Goal: Information Seeking & Learning: Compare options

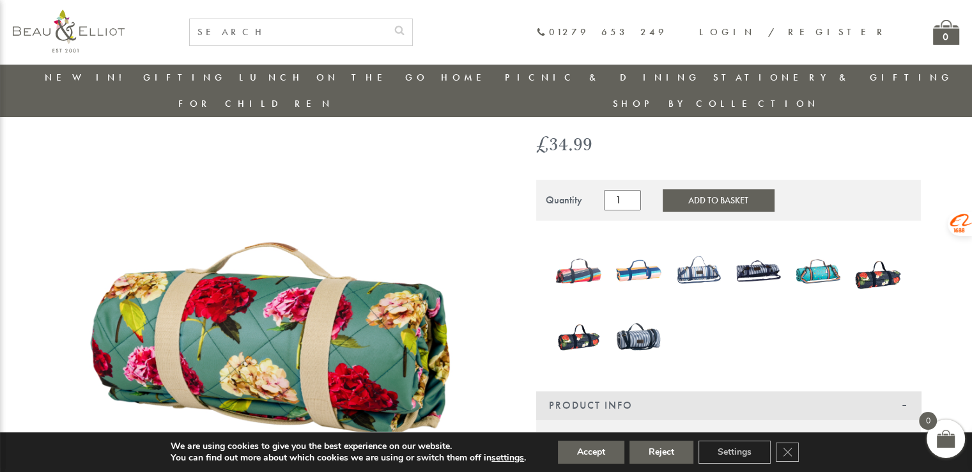
scroll to position [164, 0]
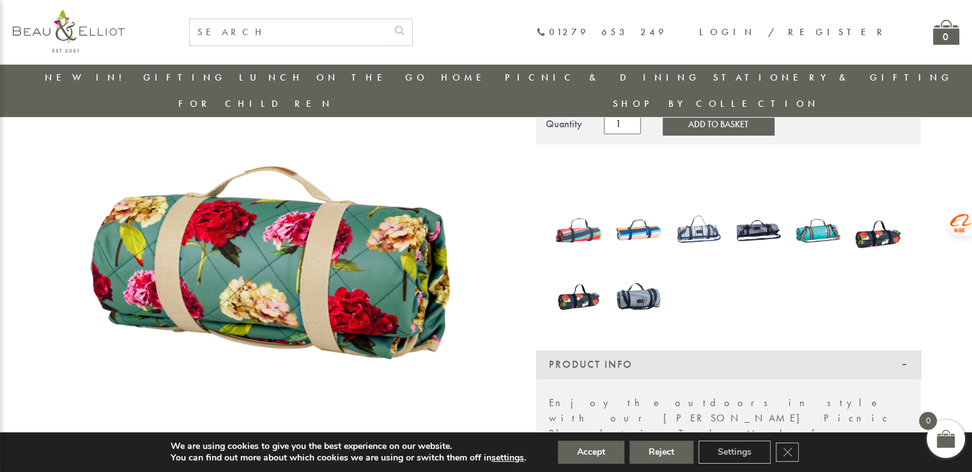
click at [883, 214] on img at bounding box center [877, 229] width 47 height 61
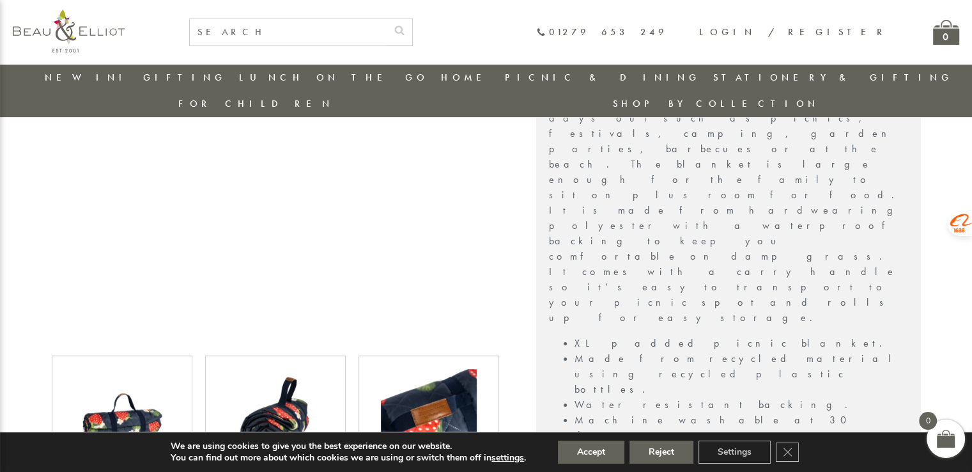
scroll to position [539, 0]
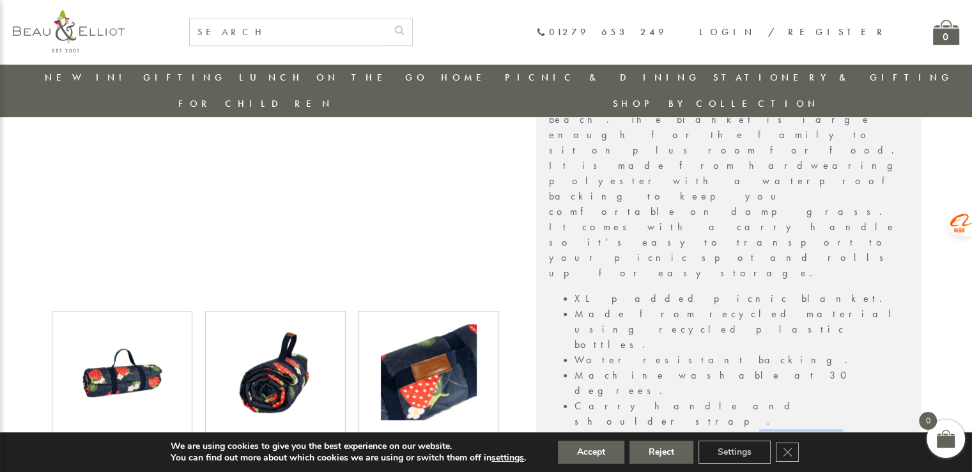
drag, startPoint x: 631, startPoint y: 181, endPoint x: 665, endPoint y: 183, distance: 34.6
click at [665, 429] on li "Blanket size is 2 x 1.40 meters." at bounding box center [741, 444] width 334 height 31
copy li "2 x 1.40"
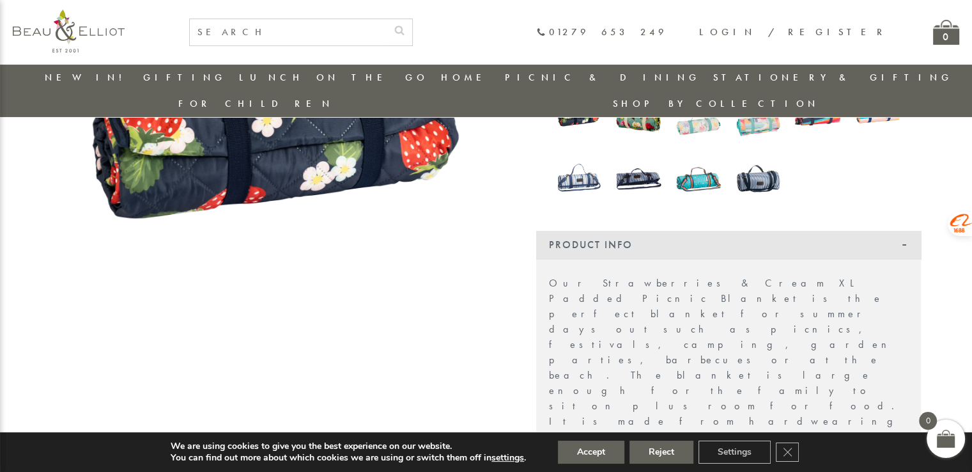
scroll to position [28, 0]
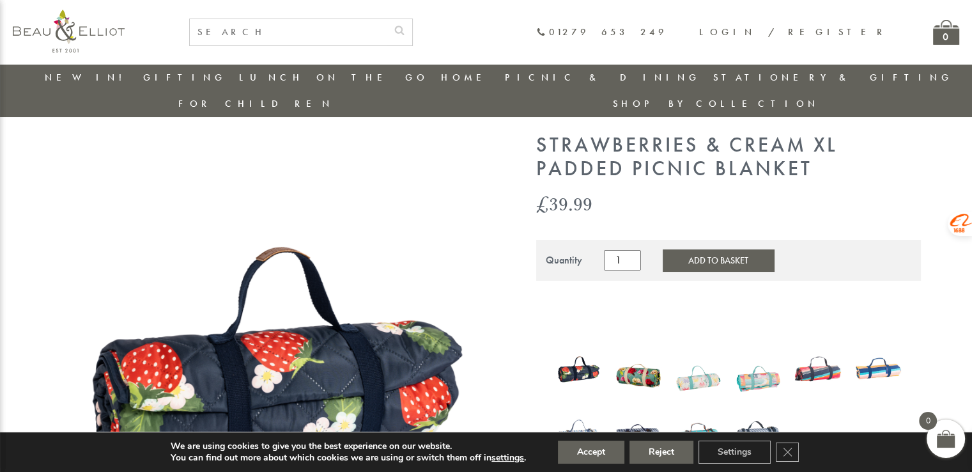
click at [633, 349] on img at bounding box center [638, 368] width 47 height 63
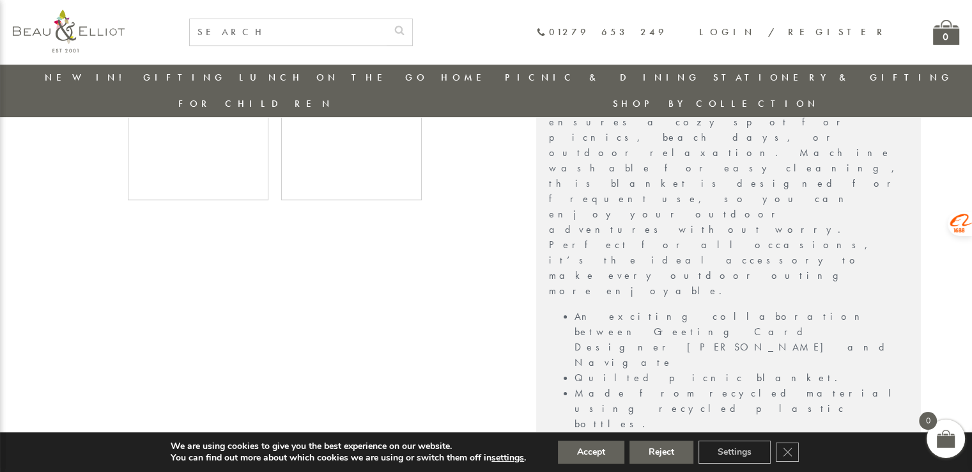
scroll to position [484, 0]
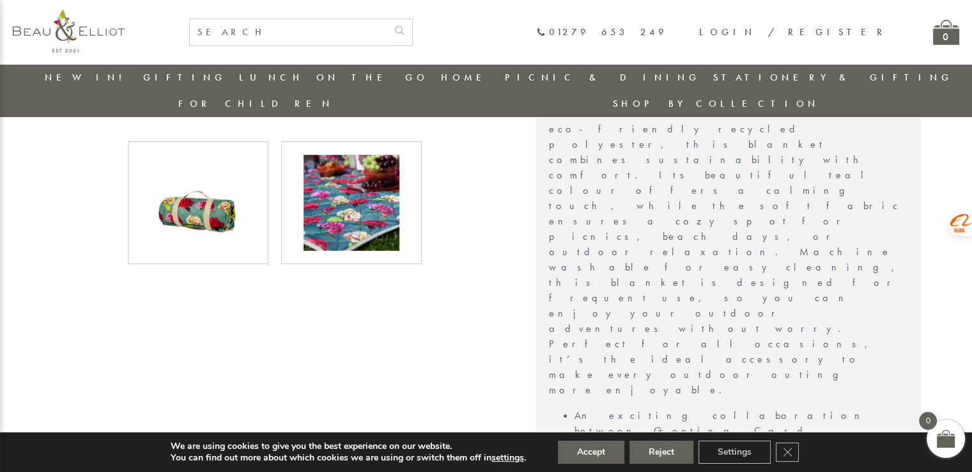
drag, startPoint x: 632, startPoint y: 282, endPoint x: 672, endPoint y: 287, distance: 40.6
copy li "1.5 x 1.35"
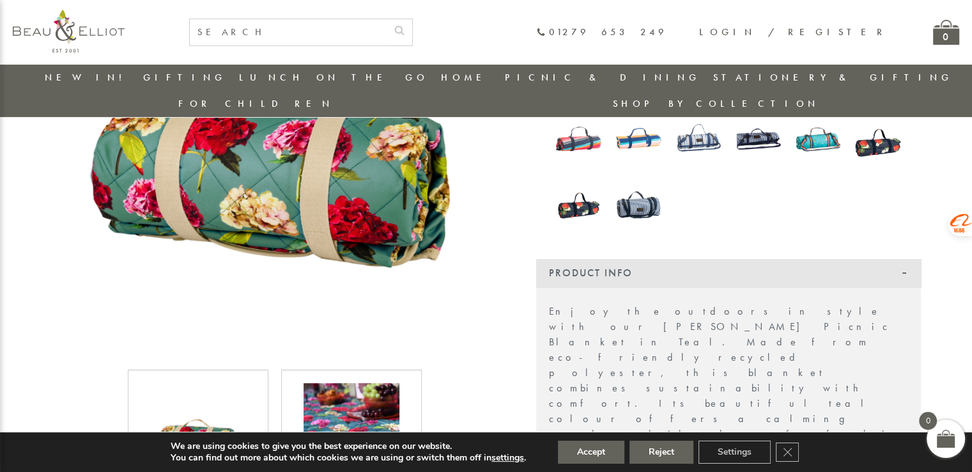
scroll to position [228, 0]
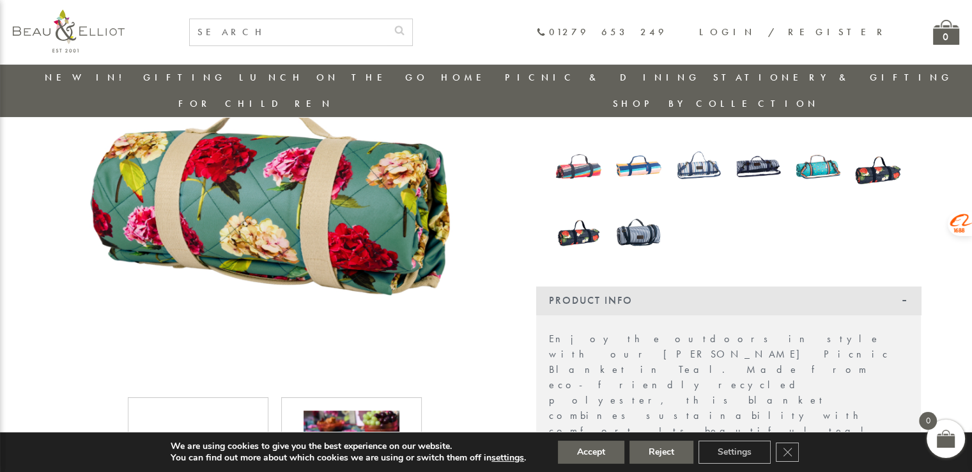
click at [870, 148] on img at bounding box center [877, 165] width 47 height 61
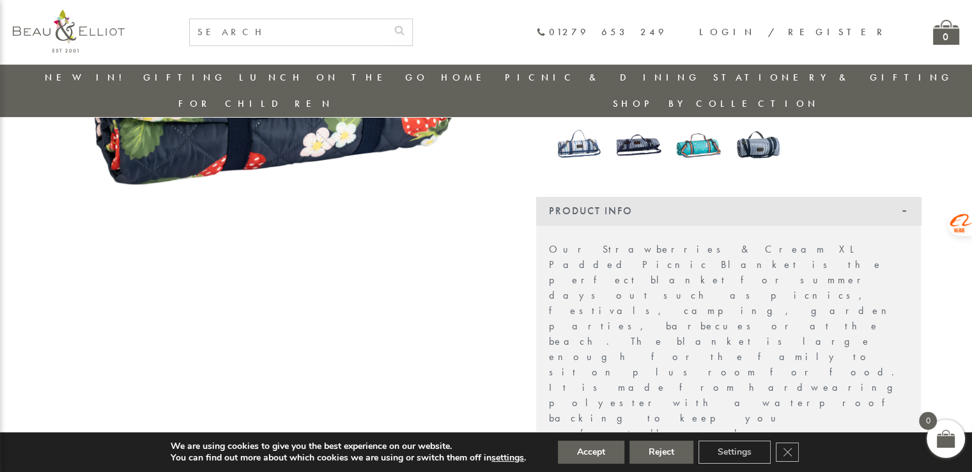
scroll to position [230, 0]
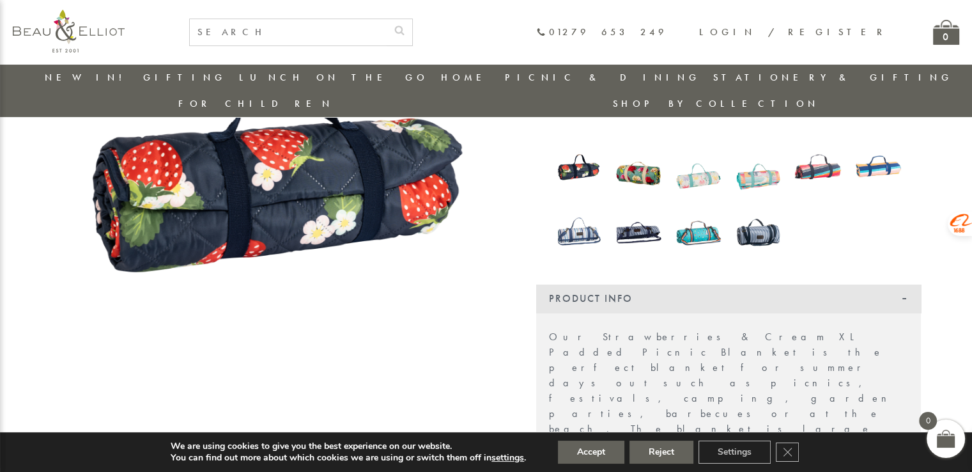
click at [694, 206] on img at bounding box center [698, 231] width 47 height 61
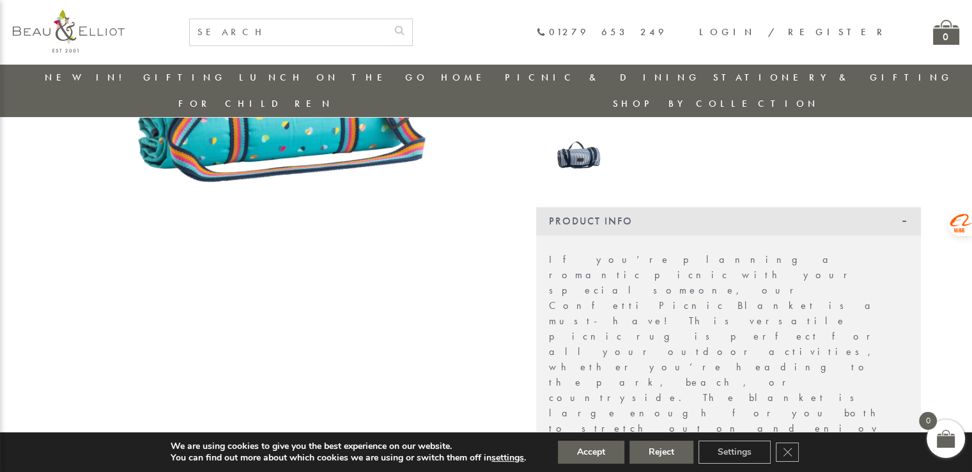
scroll to position [165, 0]
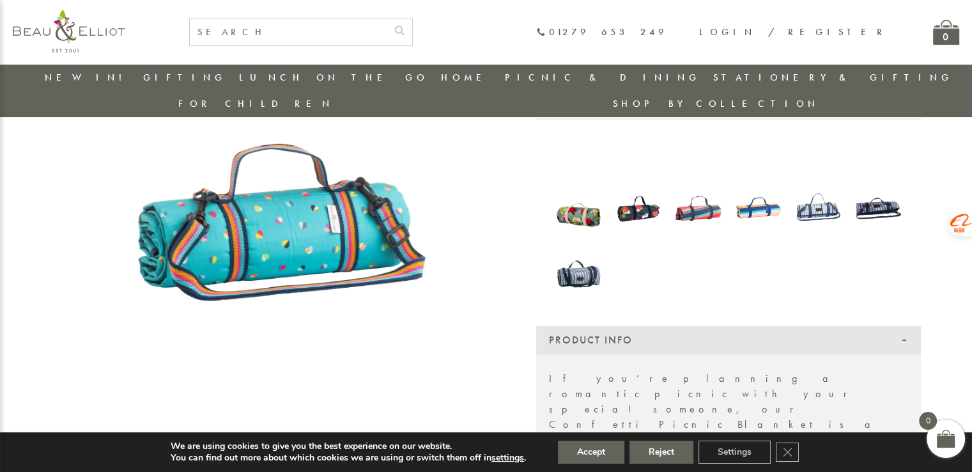
click at [575, 254] on img at bounding box center [578, 273] width 47 height 61
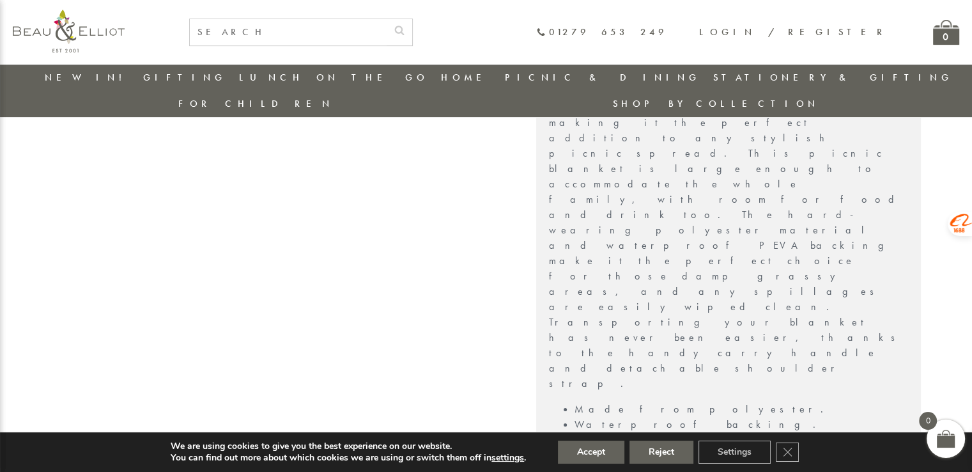
scroll to position [549, 0]
drag, startPoint x: 629, startPoint y: 147, endPoint x: 676, endPoint y: 147, distance: 47.3
click at [676, 441] on li "Blanket size is 200 x 140cm" at bounding box center [741, 448] width 334 height 15
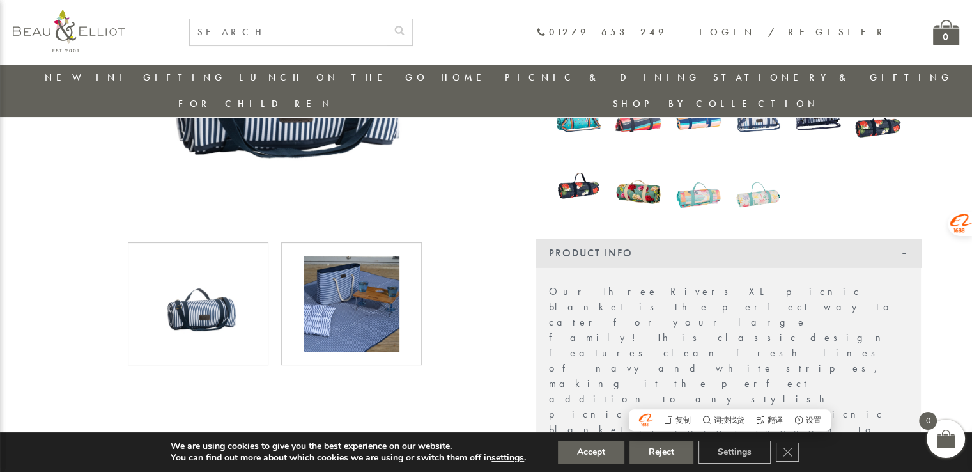
scroll to position [165, 0]
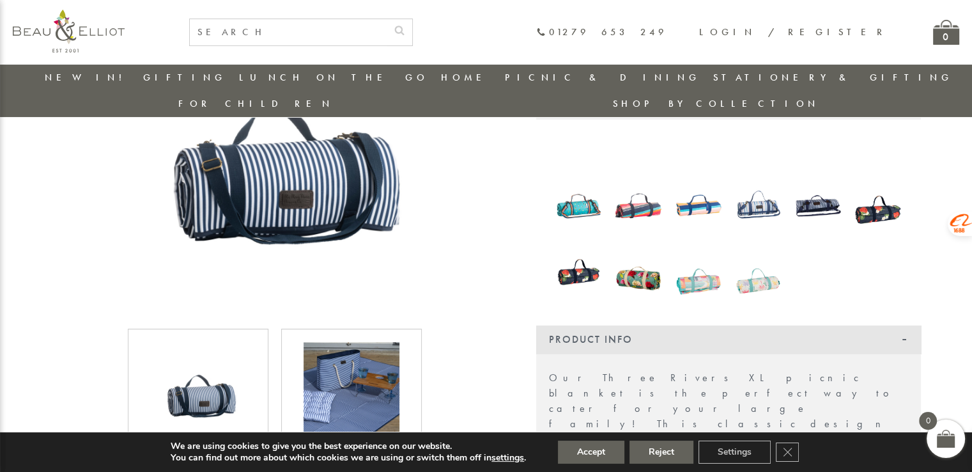
click at [707, 257] on img at bounding box center [698, 270] width 47 height 61
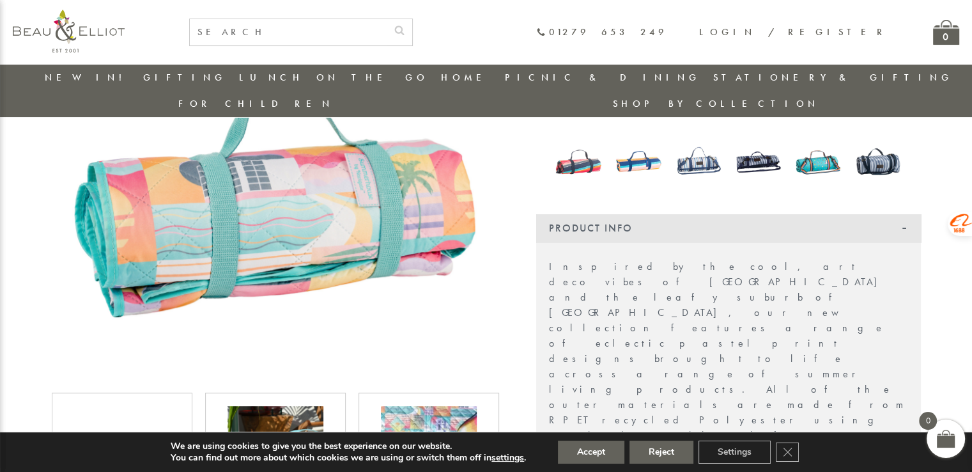
scroll to position [356, 0]
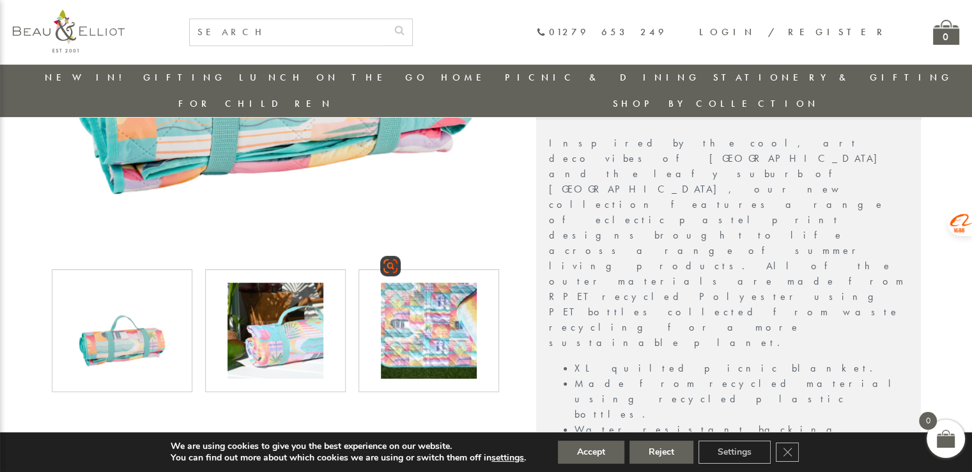
click at [456, 302] on img at bounding box center [429, 330] width 96 height 96
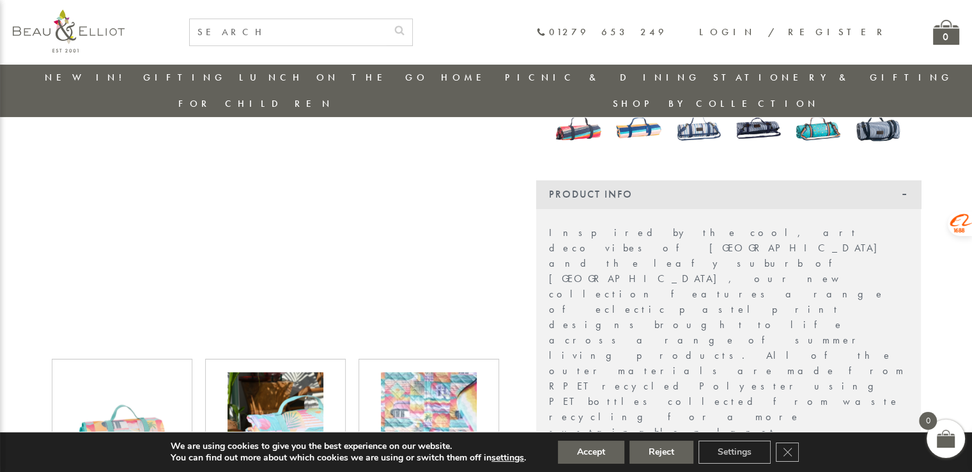
scroll to position [292, 0]
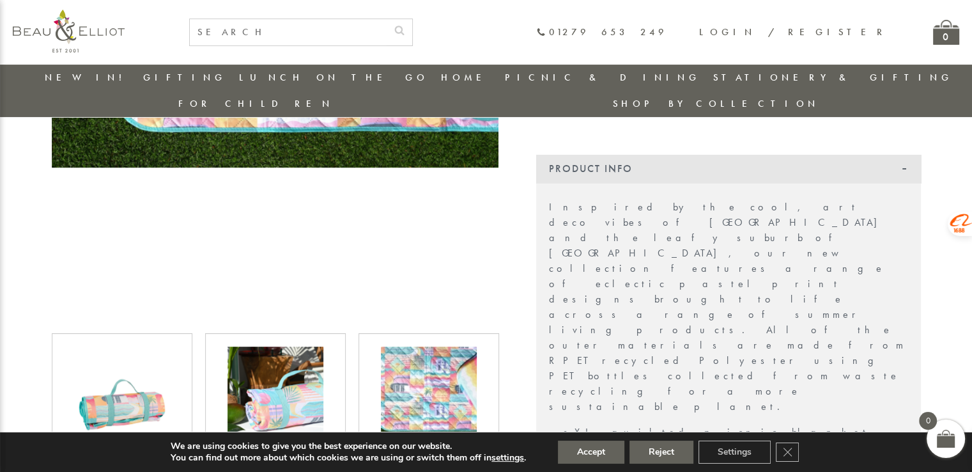
drag, startPoint x: 631, startPoint y: 343, endPoint x: 661, endPoint y: 340, distance: 29.6
copy li "2 x 1.7"
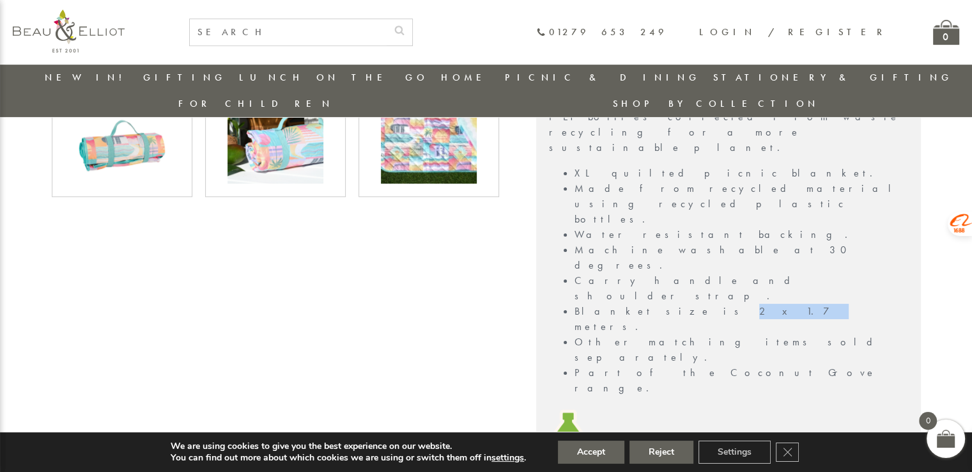
scroll to position [484, 0]
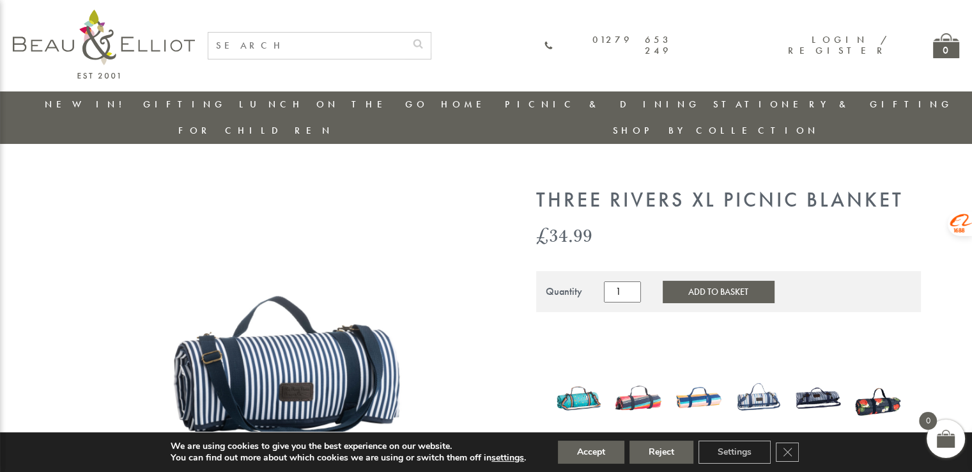
click at [75, 107] on link "New in!" at bounding box center [88, 104] width 86 height 13
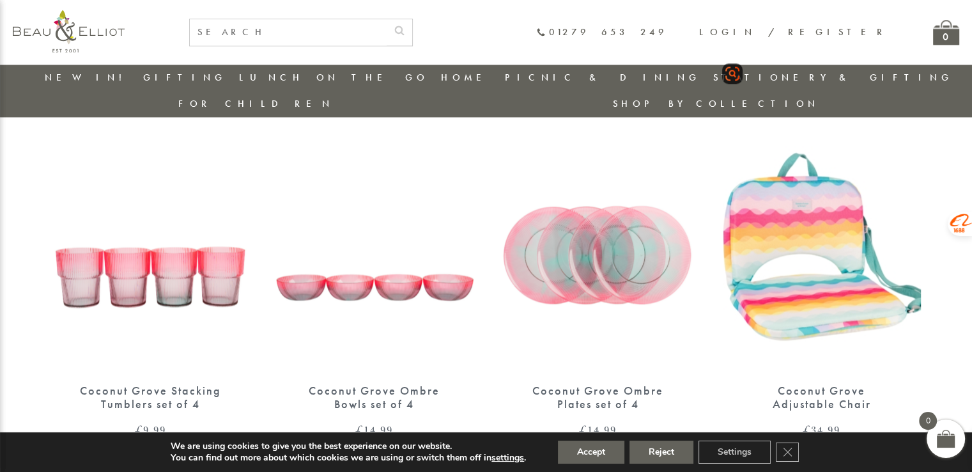
scroll to position [2017, 0]
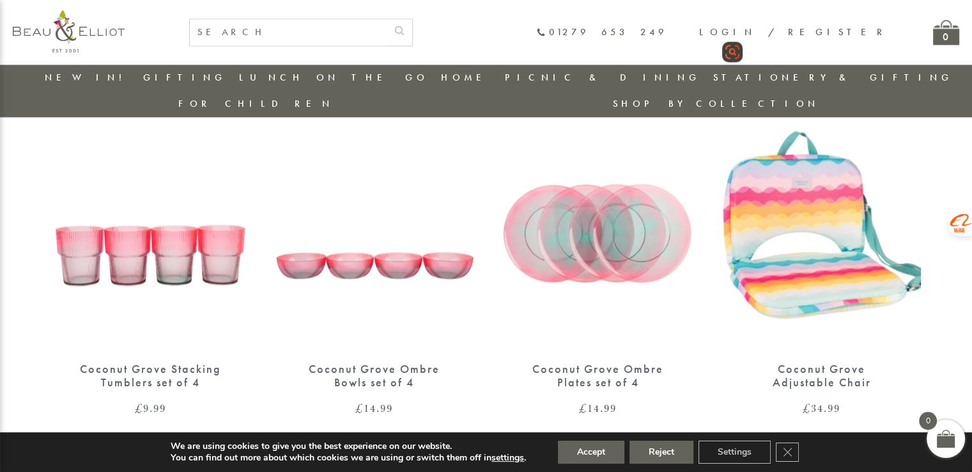
click at [865, 245] on img at bounding box center [822, 222] width 198 height 256
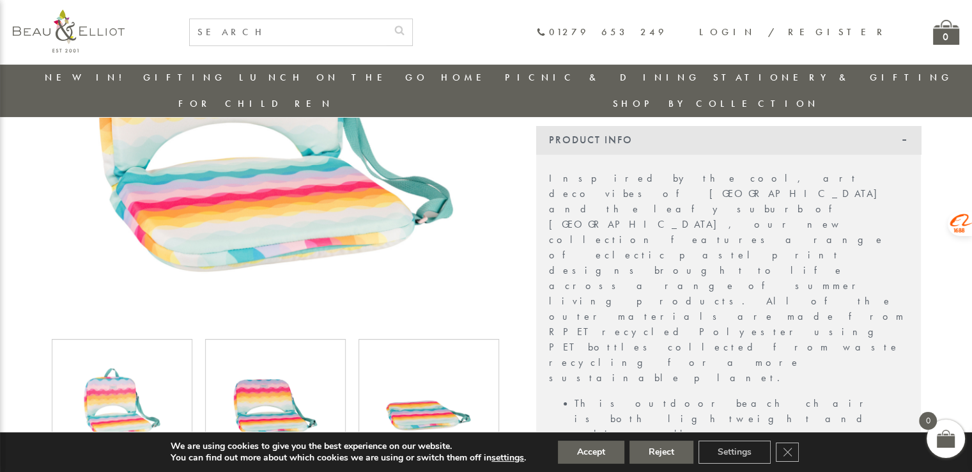
scroll to position [292, 0]
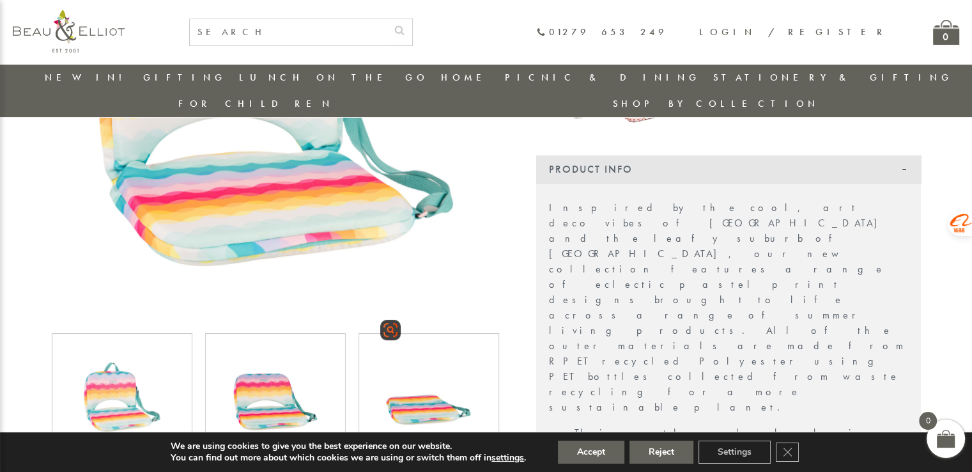
click at [436, 385] on img at bounding box center [429, 394] width 96 height 96
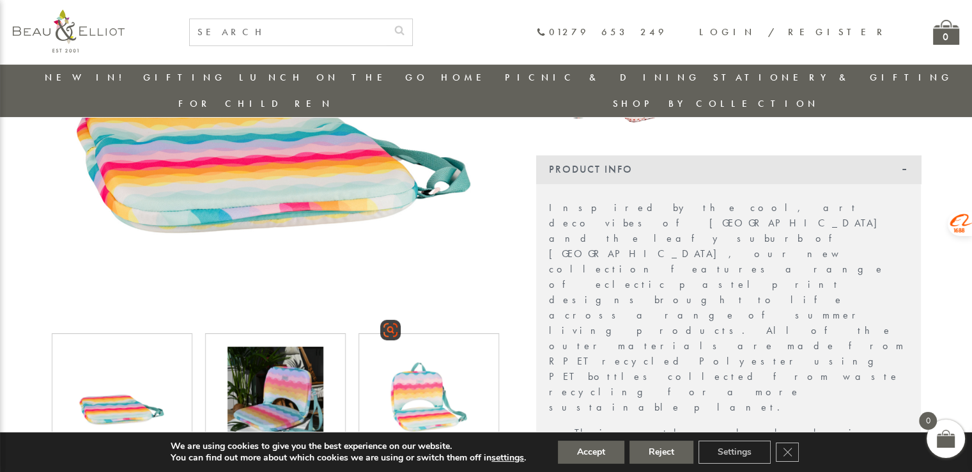
click at [436, 385] on img at bounding box center [429, 394] width 96 height 96
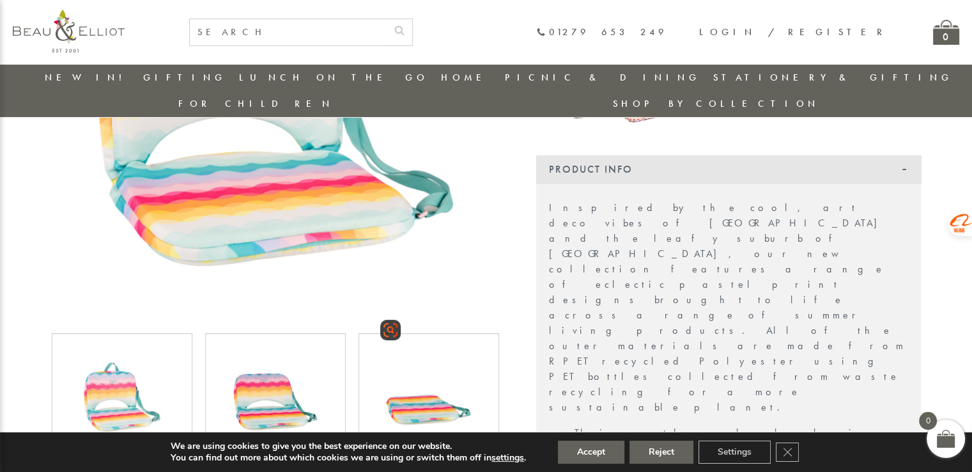
click at [436, 385] on img at bounding box center [429, 394] width 96 height 96
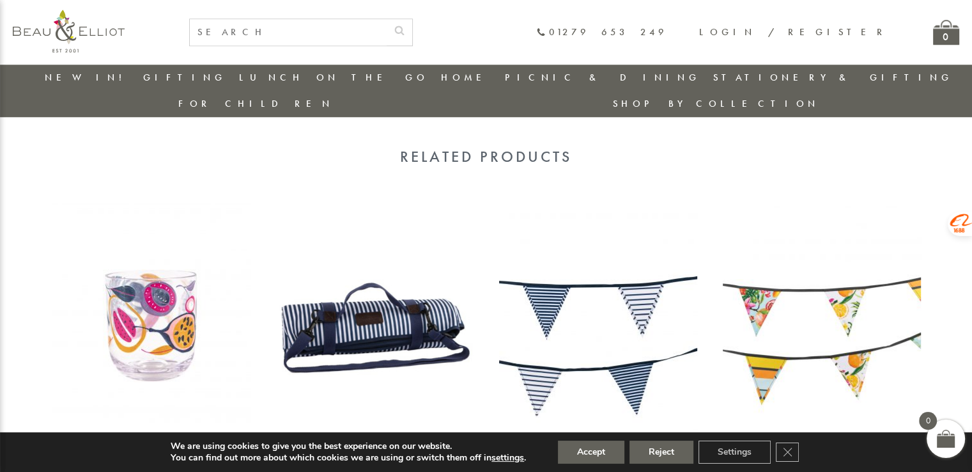
scroll to position [1123, 0]
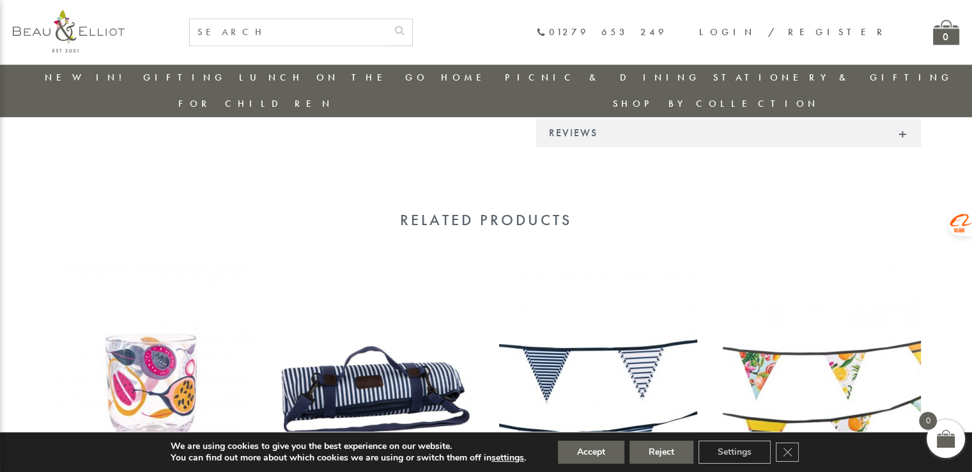
click at [85, 80] on link "New in!" at bounding box center [88, 77] width 86 height 13
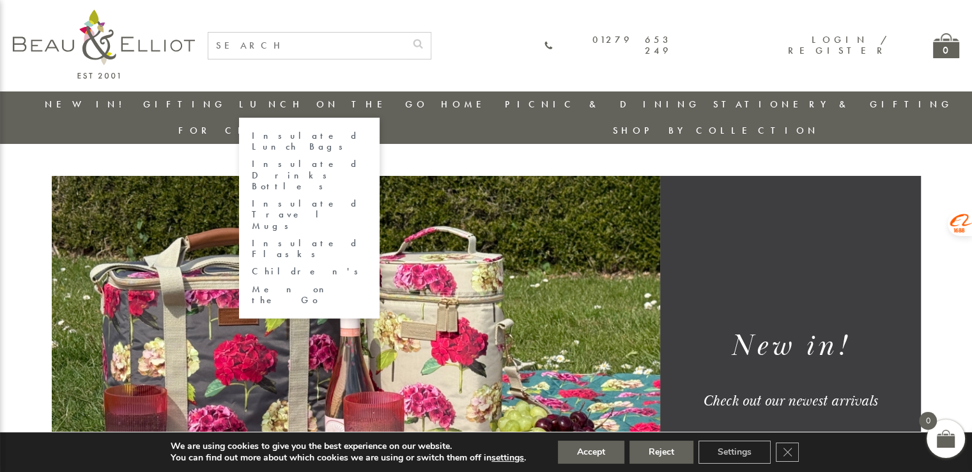
click at [251, 108] on link "Lunch On The Go" at bounding box center [333, 104] width 189 height 13
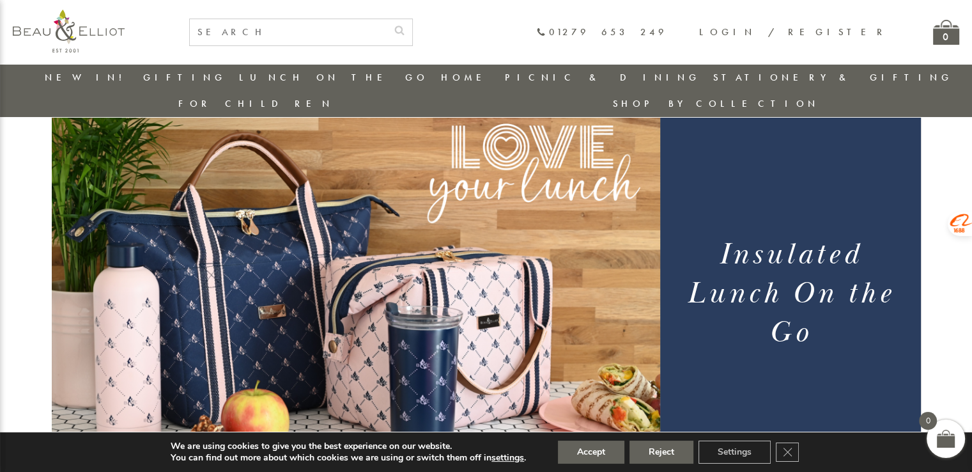
scroll to position [36, 0]
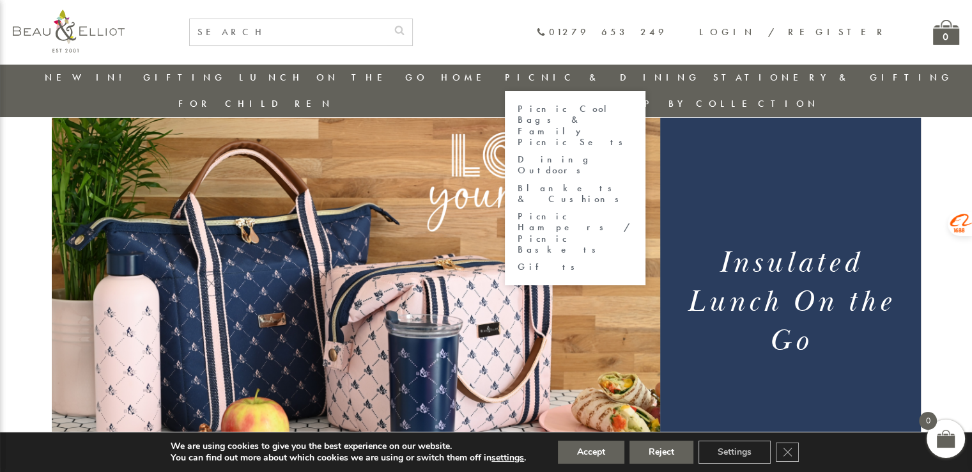
click at [505, 76] on link "Picnic & Dining" at bounding box center [603, 77] width 196 height 13
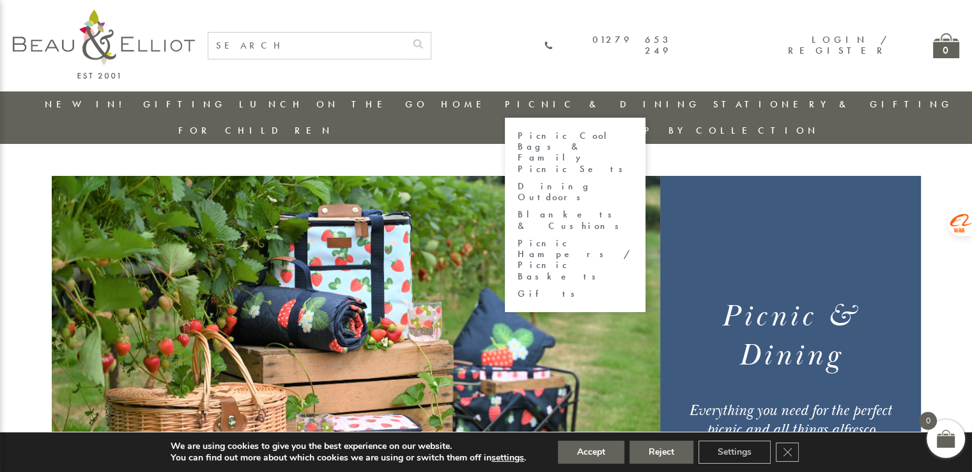
click at [505, 109] on link "Picnic & Dining" at bounding box center [603, 104] width 196 height 13
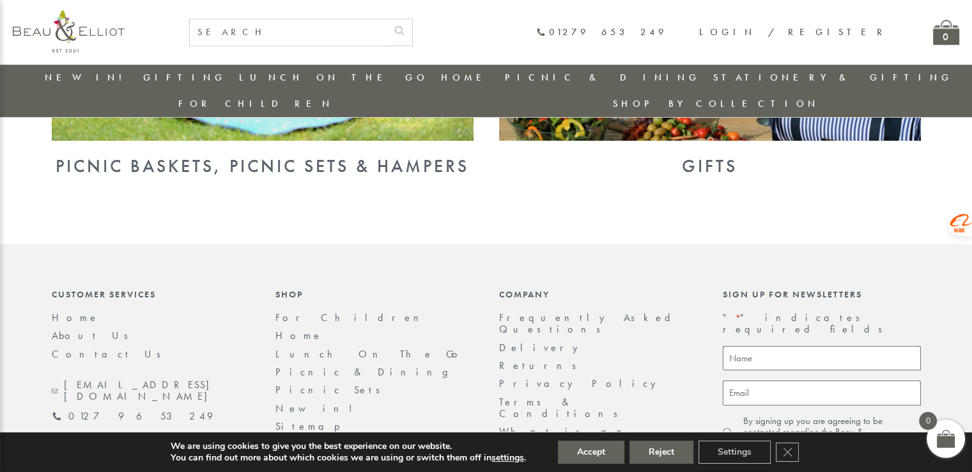
scroll to position [1207, 0]
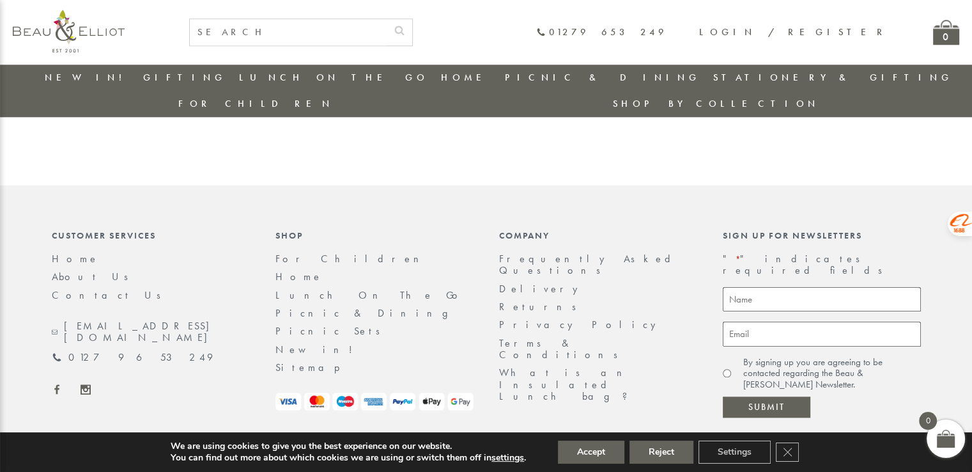
click at [56, 384] on use at bounding box center [56, 389] width 5 height 10
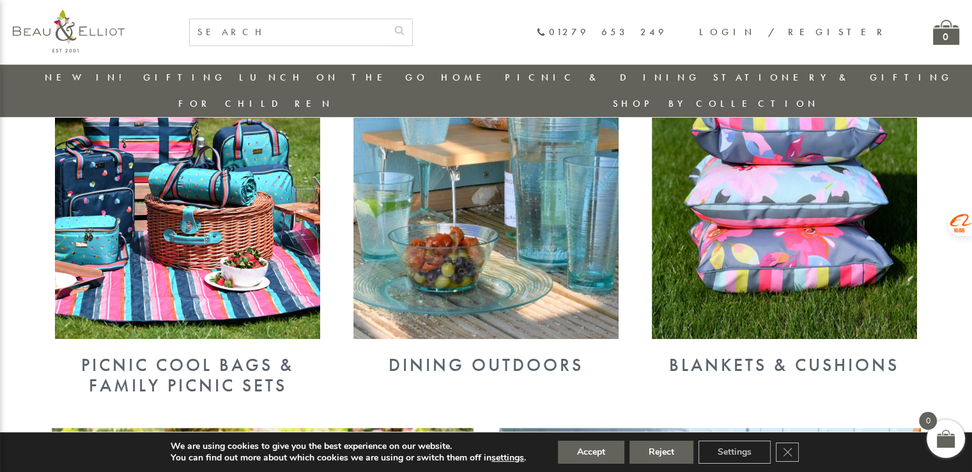
scroll to position [312, 0]
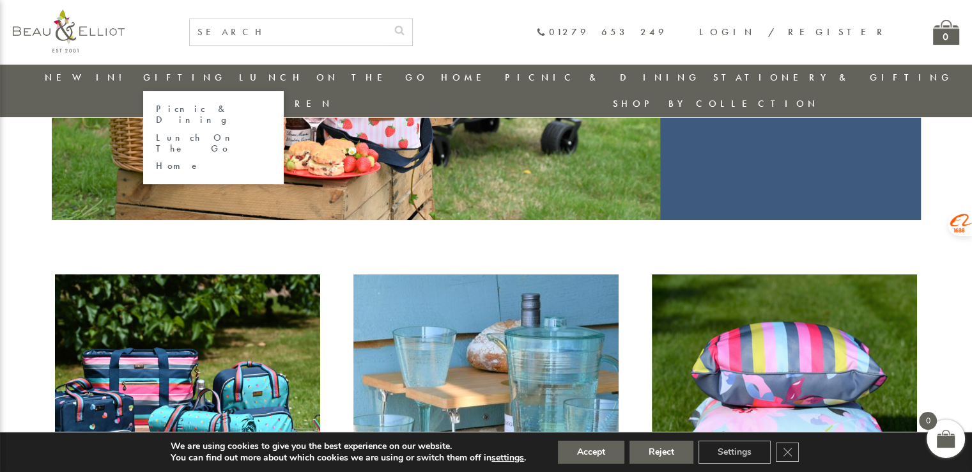
click at [159, 160] on link "Home" at bounding box center [213, 165] width 115 height 11
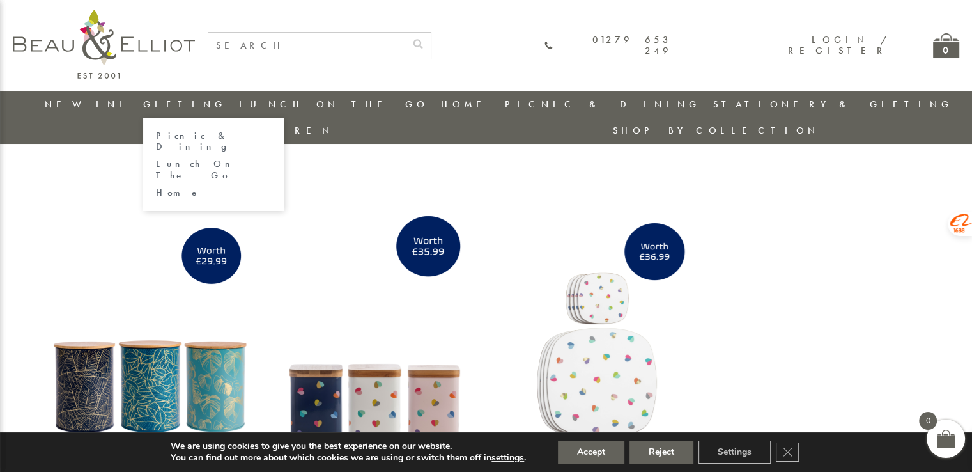
click at [187, 137] on link "Picnic & Dining" at bounding box center [213, 141] width 115 height 22
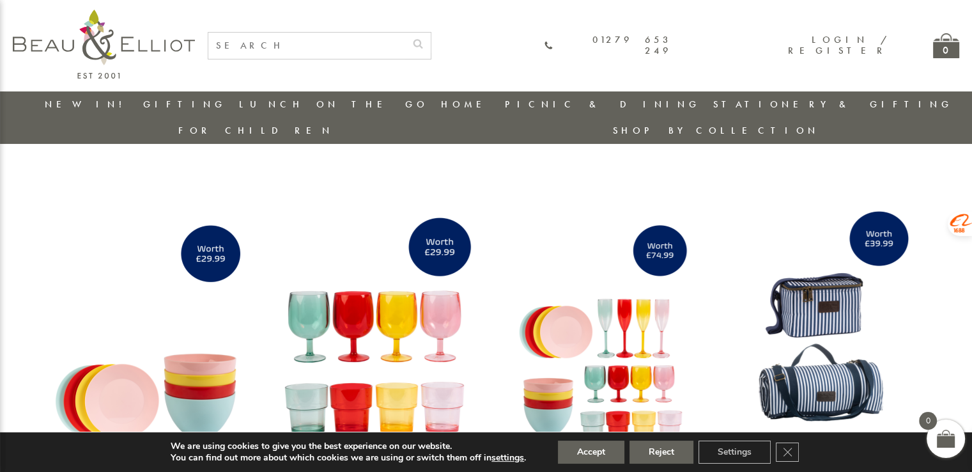
click at [79, 104] on link "New in!" at bounding box center [88, 104] width 86 height 13
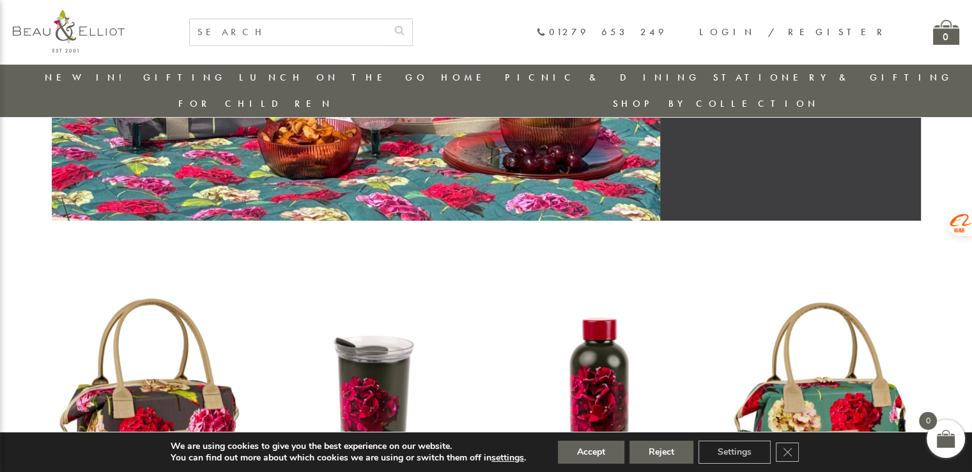
scroll to position [293, 0]
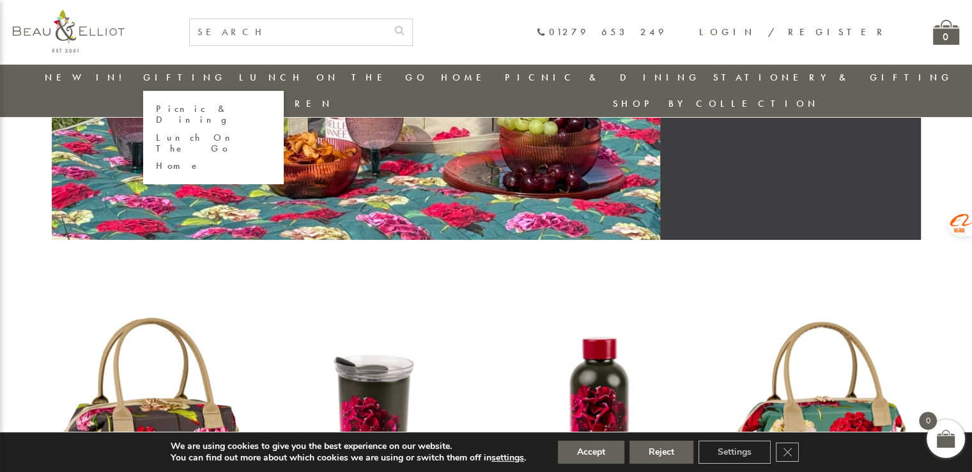
click at [185, 109] on link "Picnic & Dining" at bounding box center [213, 115] width 115 height 22
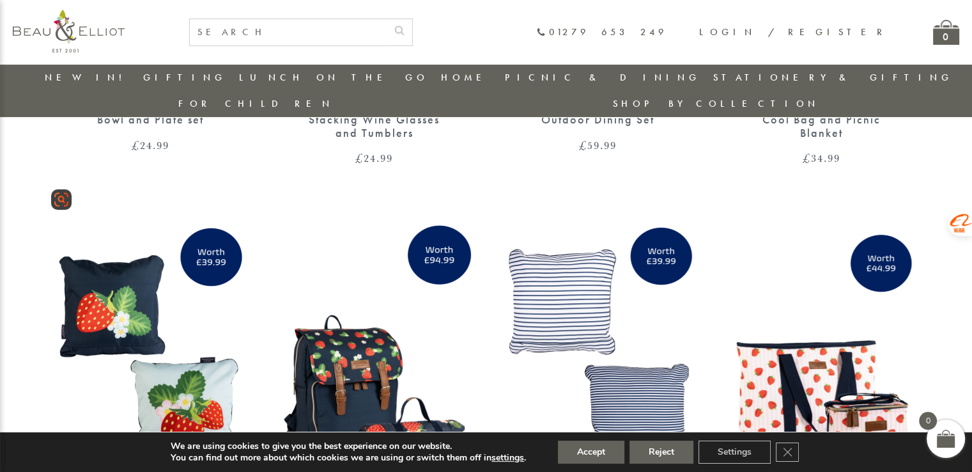
scroll to position [292, 0]
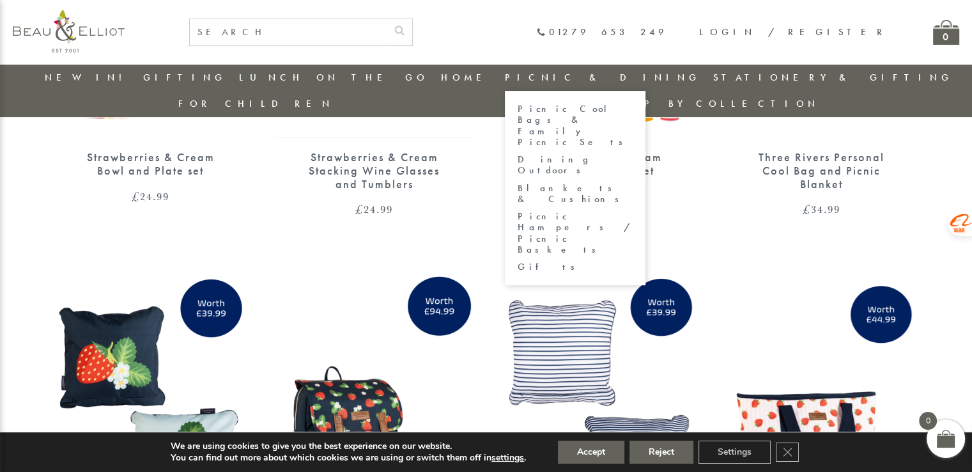
click at [505, 81] on link "Picnic & Dining" at bounding box center [603, 77] width 196 height 13
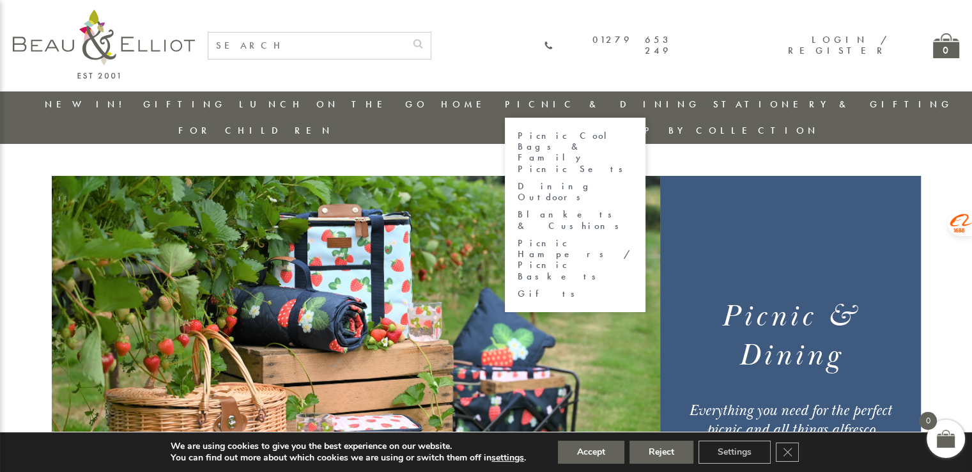
click at [518, 181] on link "Dining Outdoors" at bounding box center [575, 192] width 115 height 22
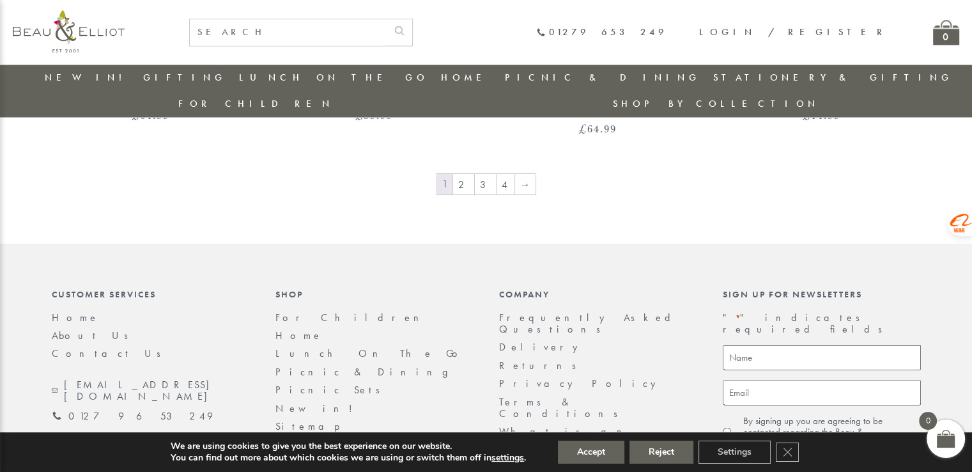
scroll to position [2354, 0]
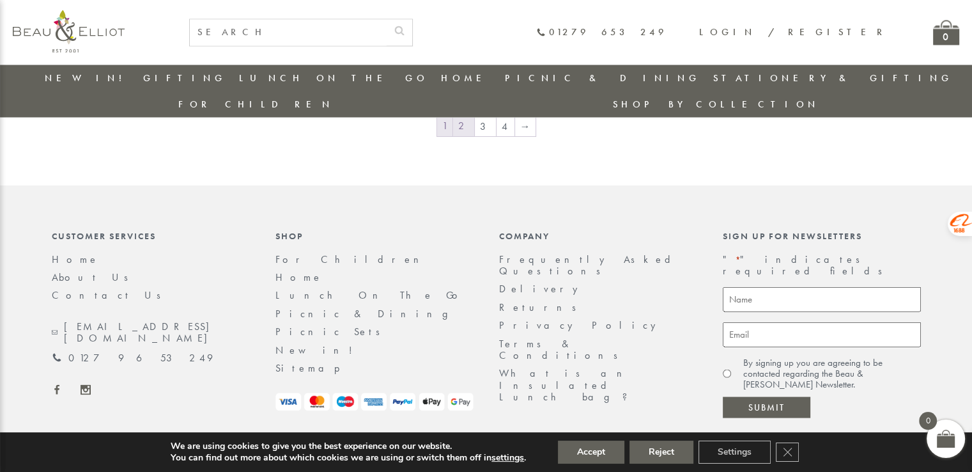
click at [468, 116] on link "2" at bounding box center [463, 126] width 21 height 20
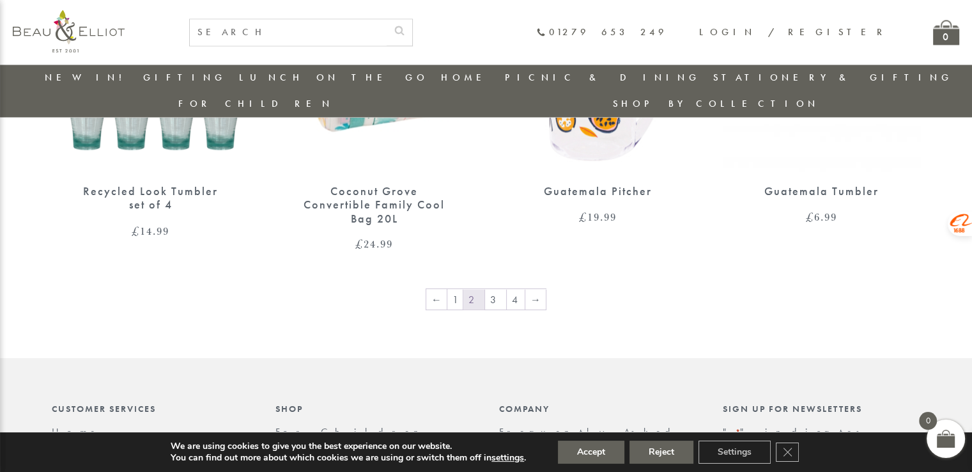
scroll to position [2336, 0]
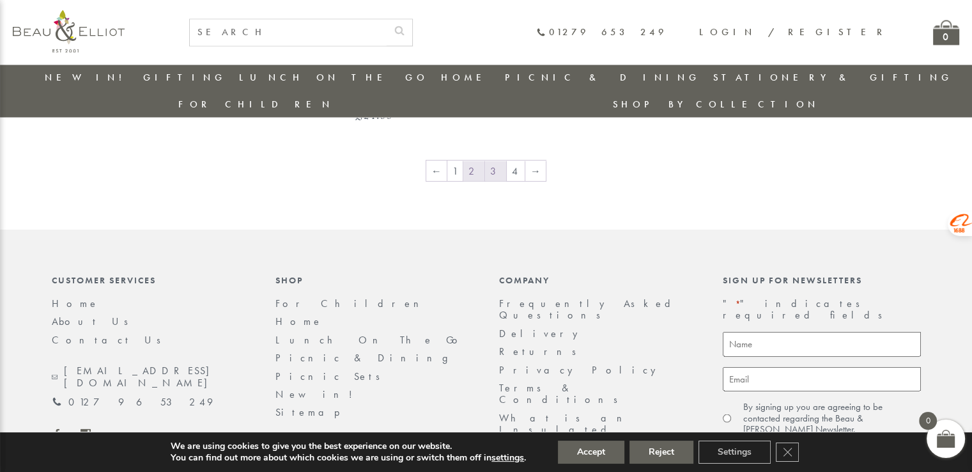
click at [491, 160] on link "3" at bounding box center [495, 170] width 21 height 20
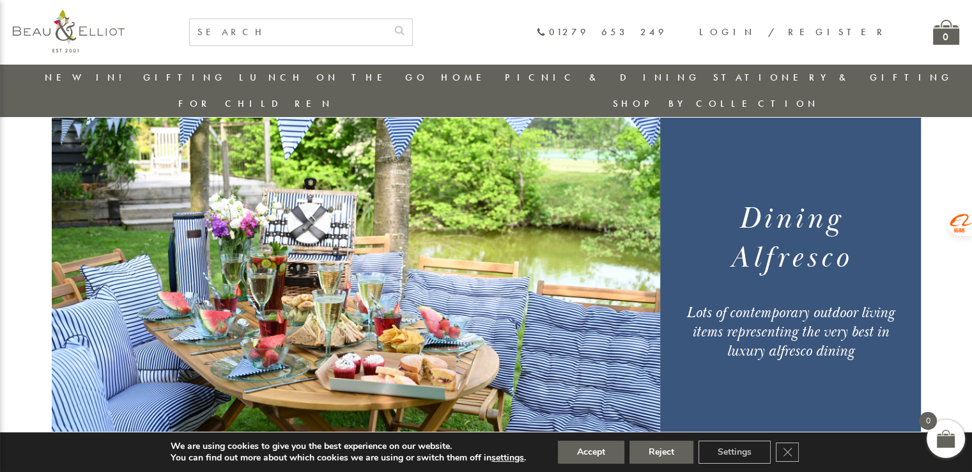
scroll to position [0, 0]
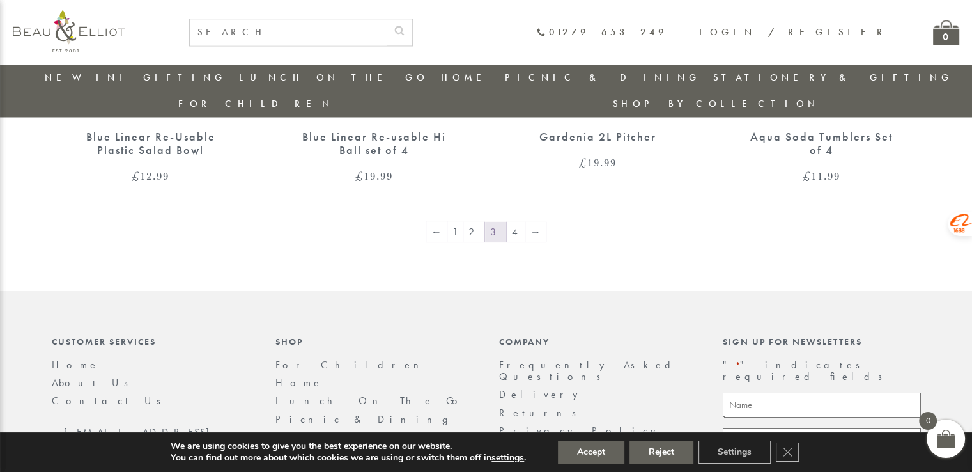
scroll to position [2315, 0]
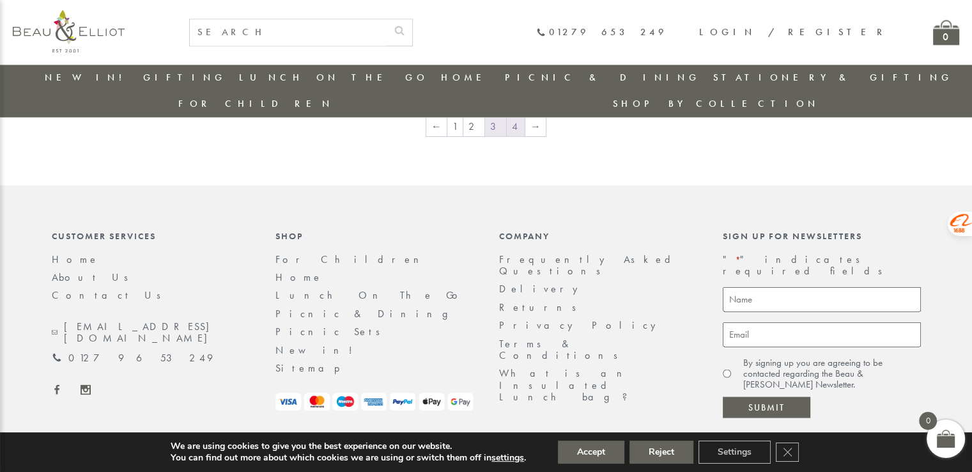
click at [509, 116] on link "4" at bounding box center [516, 126] width 18 height 20
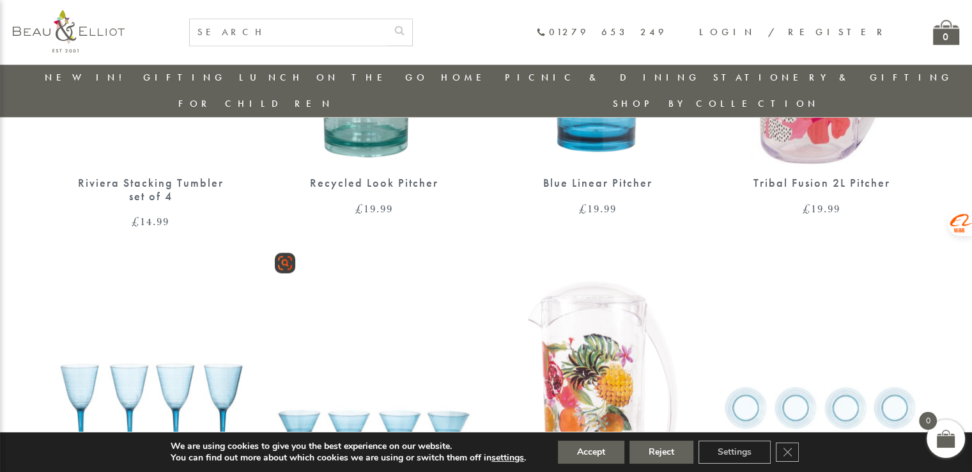
scroll to position [1420, 0]
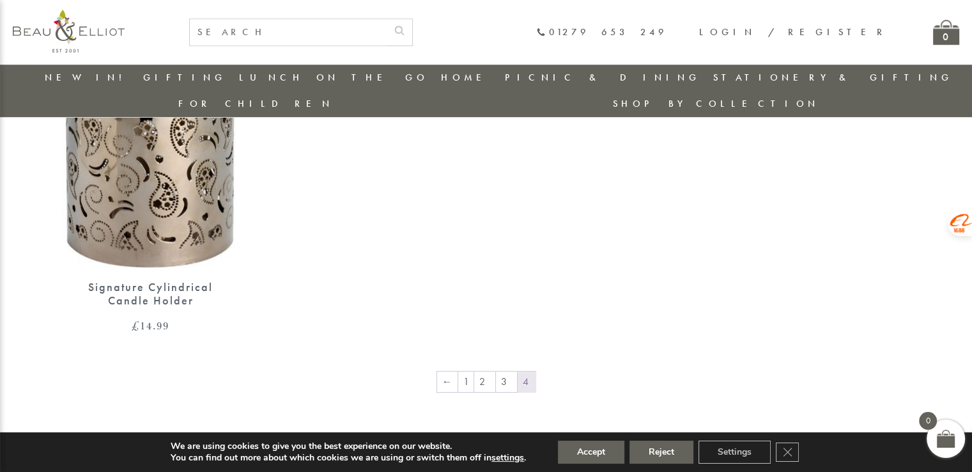
scroll to position [884, 0]
